Goal: Book appointment/travel/reservation

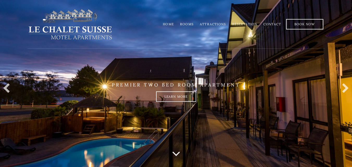
click at [192, 23] on link "Rooms" at bounding box center [187, 24] width 14 height 4
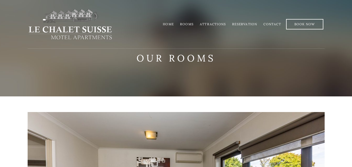
click at [190, 23] on link "Rooms" at bounding box center [187, 24] width 14 height 4
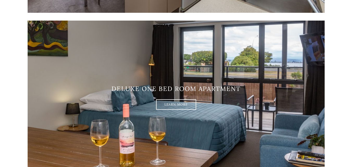
scroll to position [417, 0]
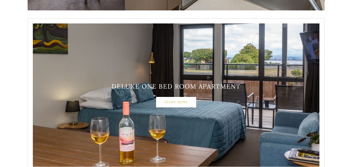
click at [184, 101] on link "Learn More" at bounding box center [176, 102] width 40 height 10
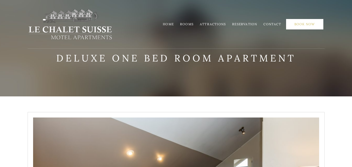
click at [303, 21] on link "Book Now" at bounding box center [304, 24] width 37 height 10
